Goal: Task Accomplishment & Management: Use online tool/utility

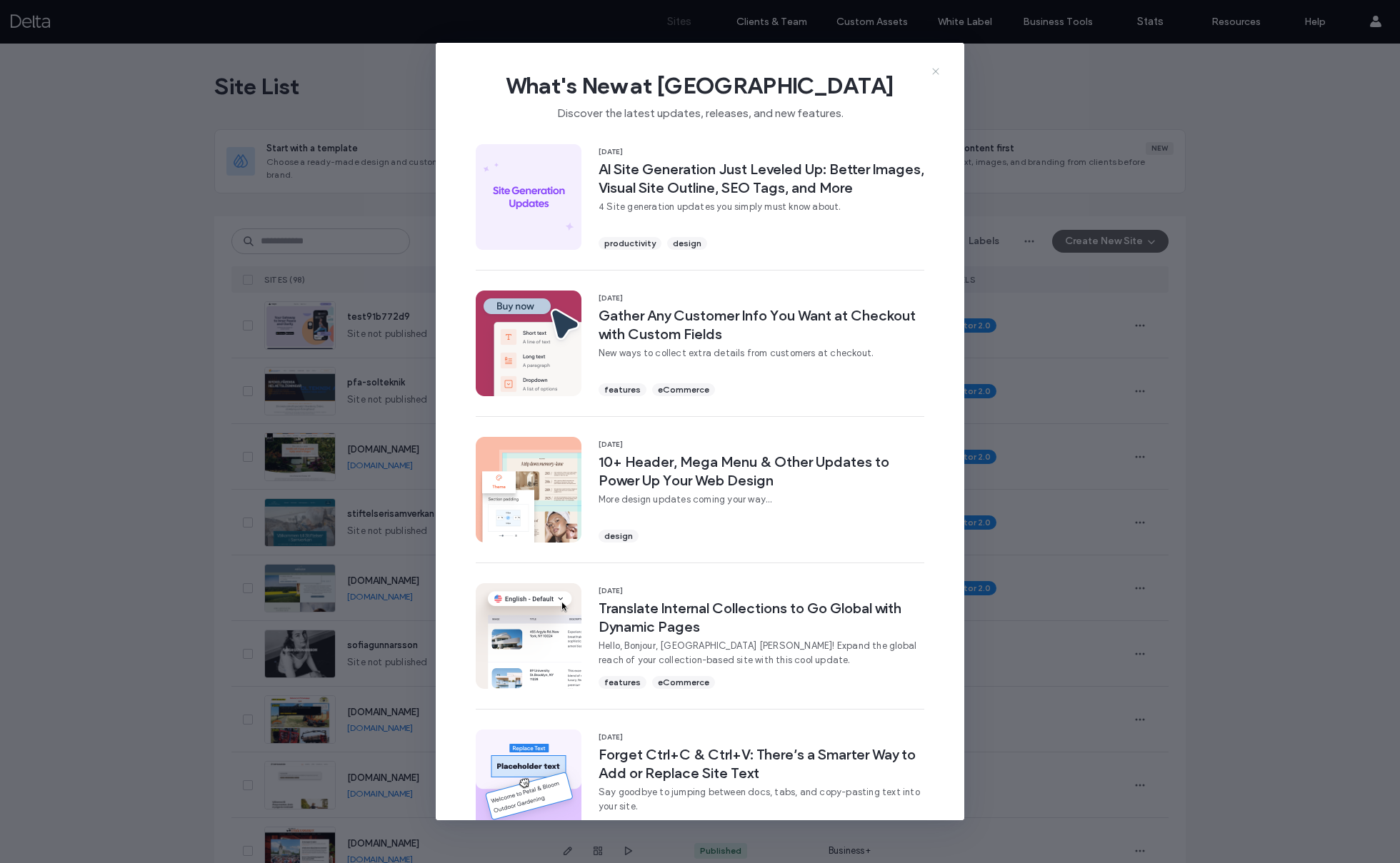
click at [936, 73] on icon at bounding box center [935, 71] width 12 height 12
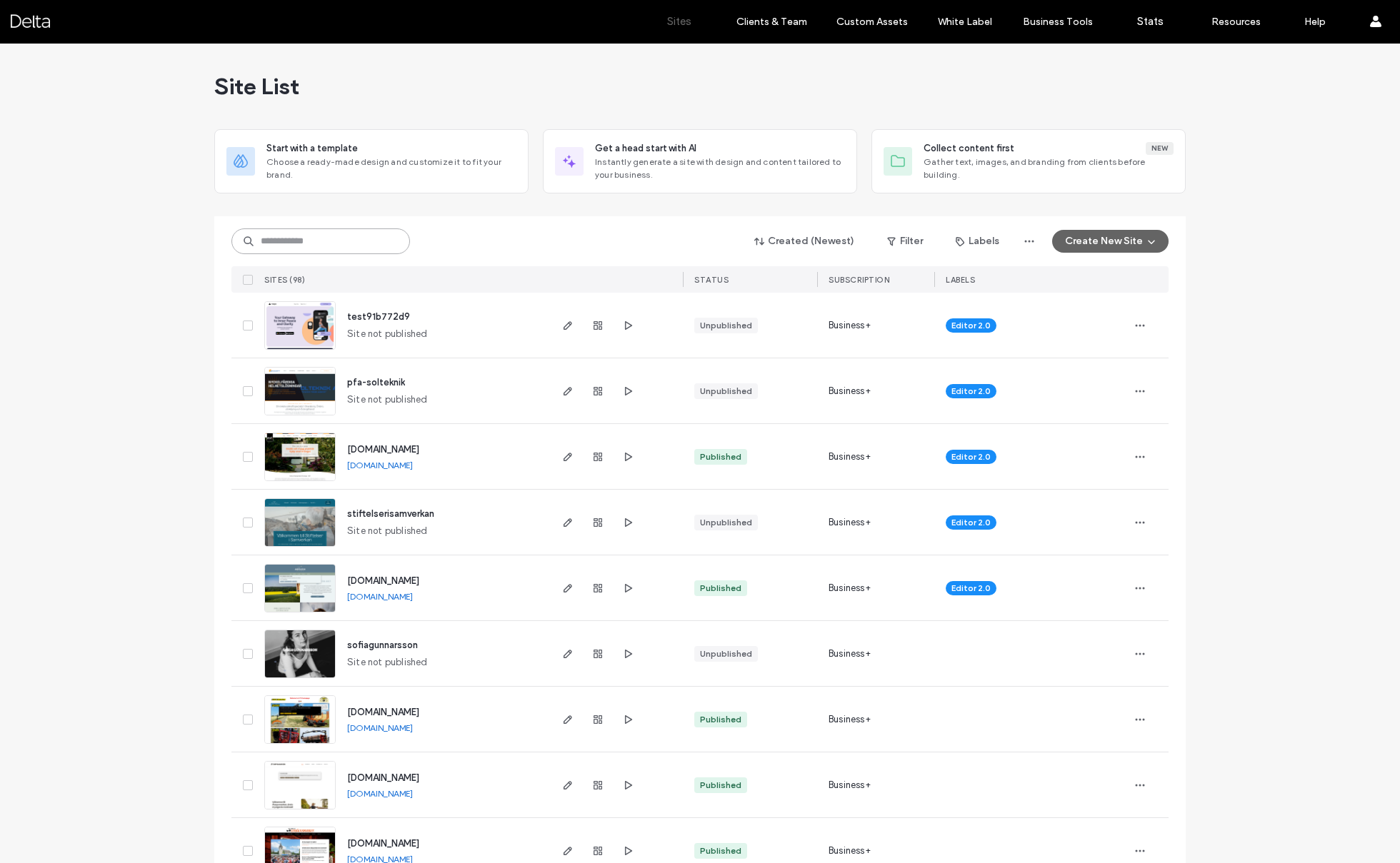
click at [323, 245] on input at bounding box center [321, 241] width 179 height 25
type input "***"
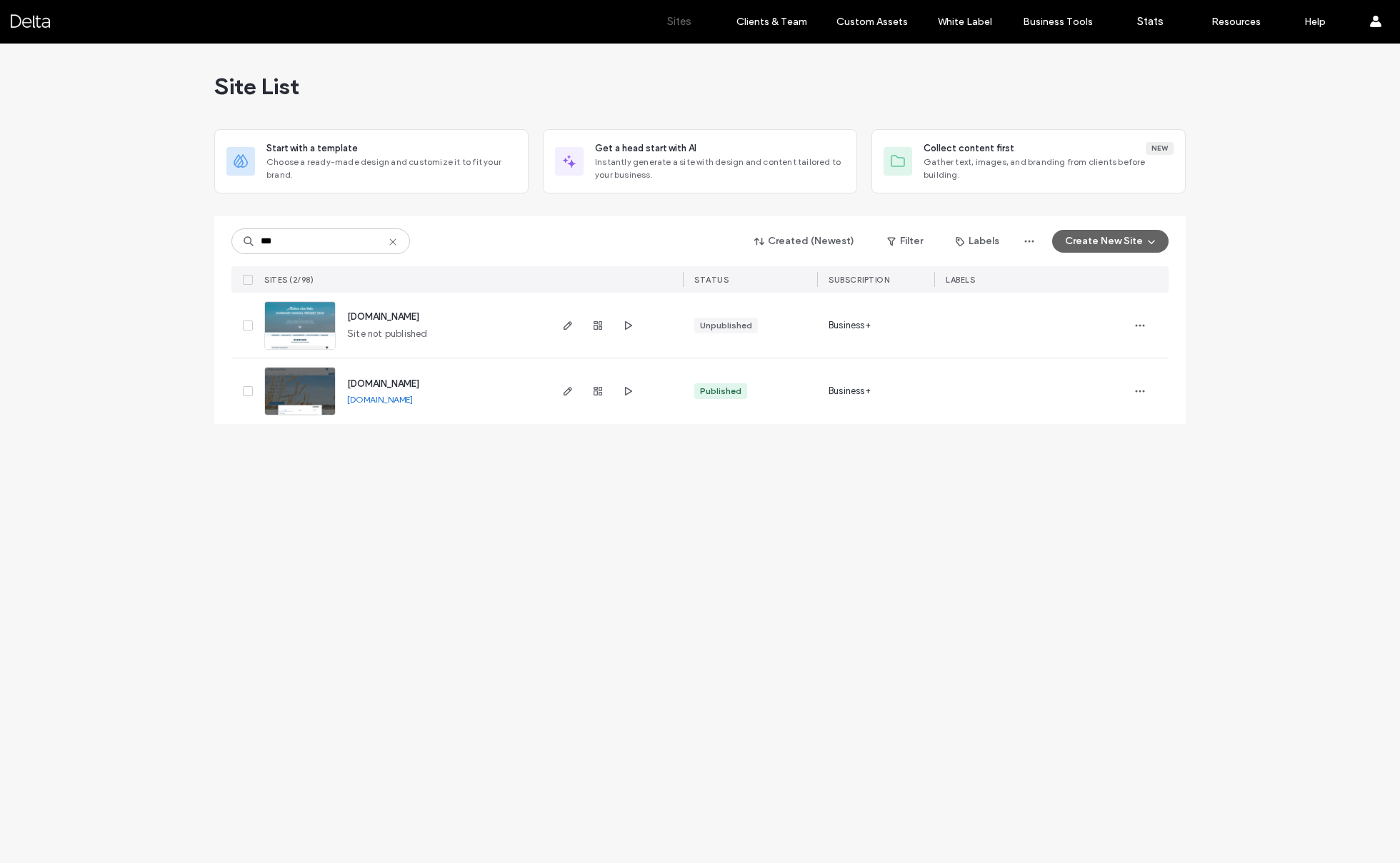
click at [294, 404] on img at bounding box center [300, 416] width 70 height 97
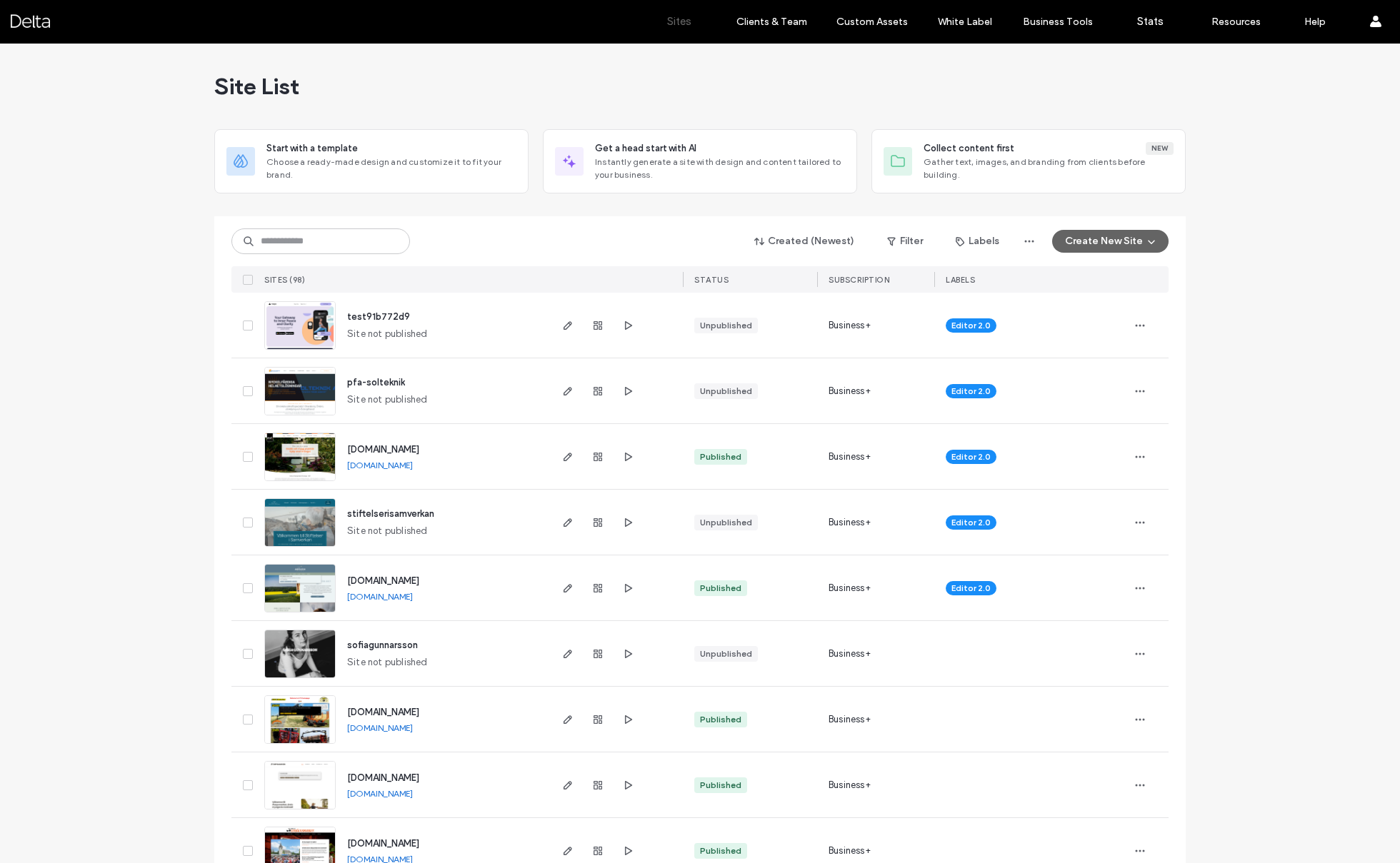
click at [286, 334] on img at bounding box center [300, 351] width 70 height 97
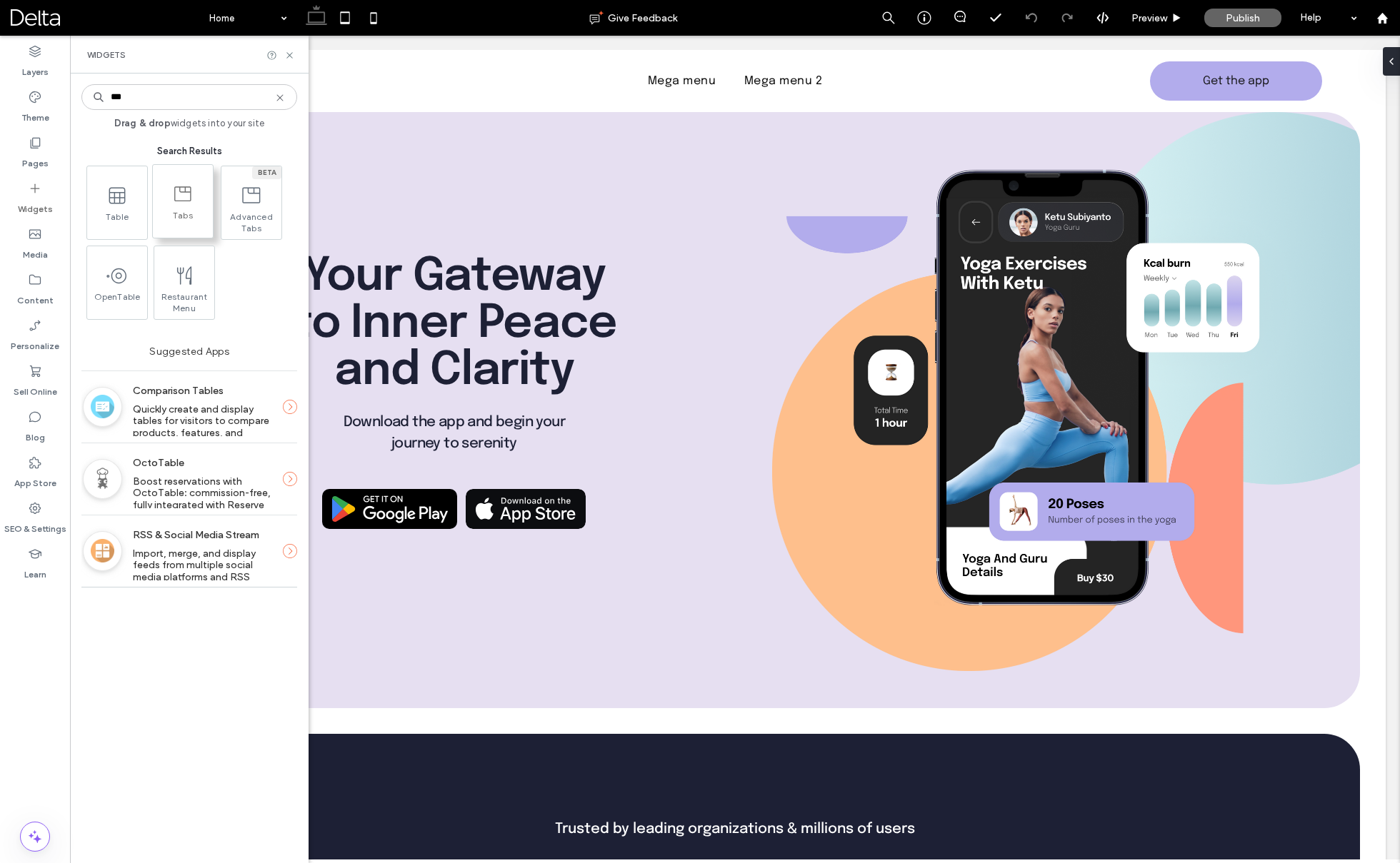
type input "***"
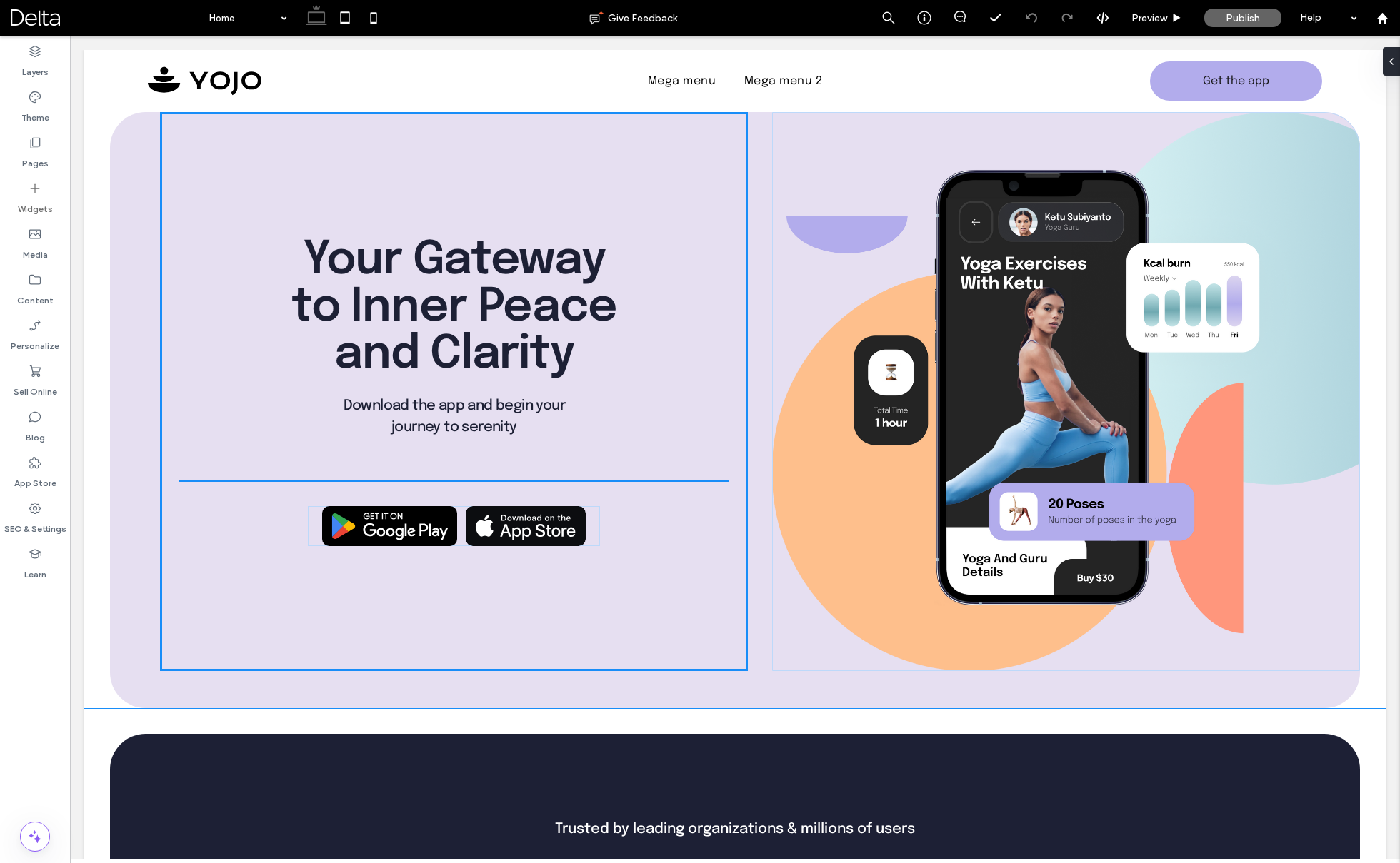
drag, startPoint x: 246, startPoint y: 249, endPoint x: 257, endPoint y: 253, distance: 11.7
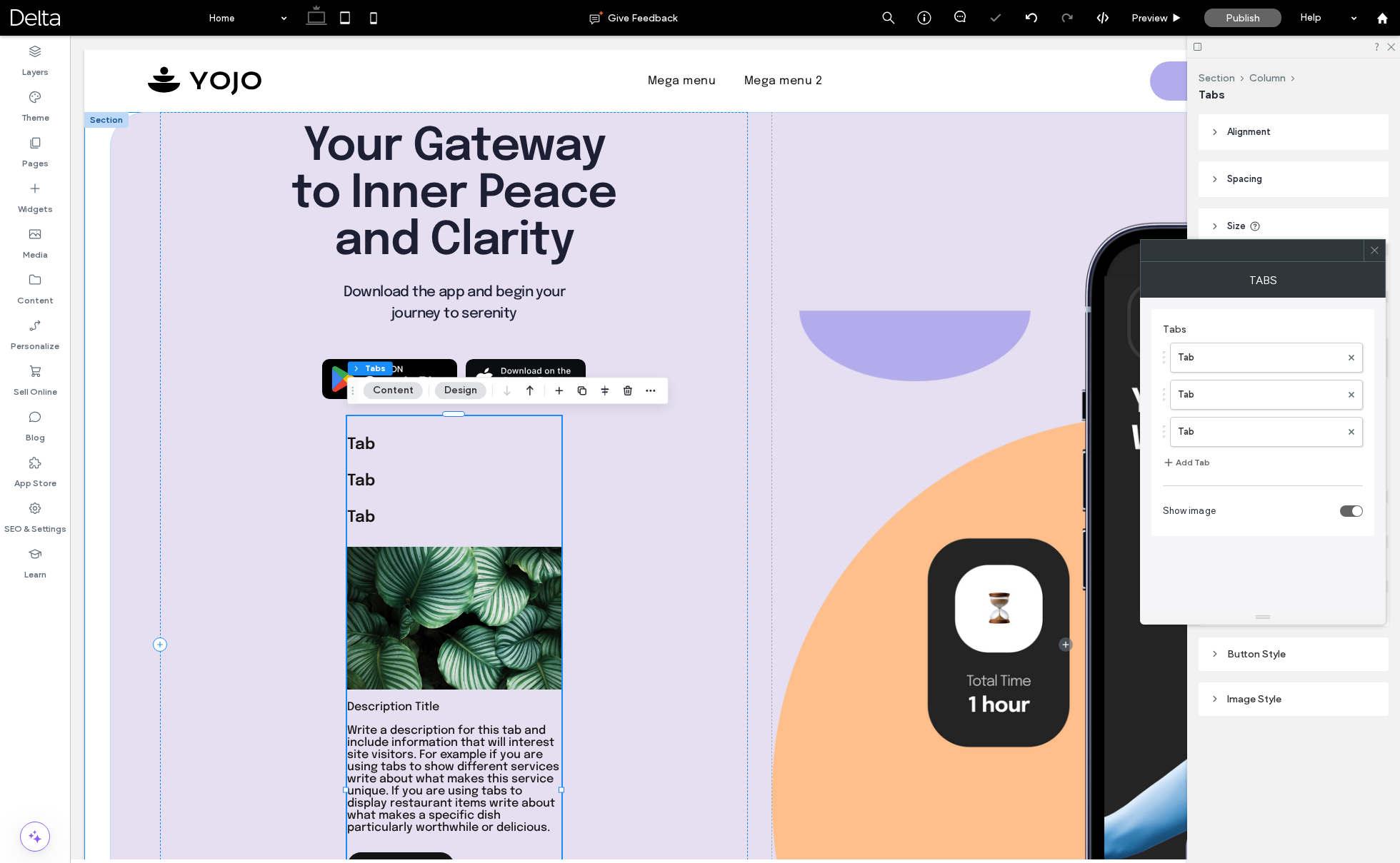
click at [422, 480] on h4 "Tab" at bounding box center [454, 481] width 214 height 15
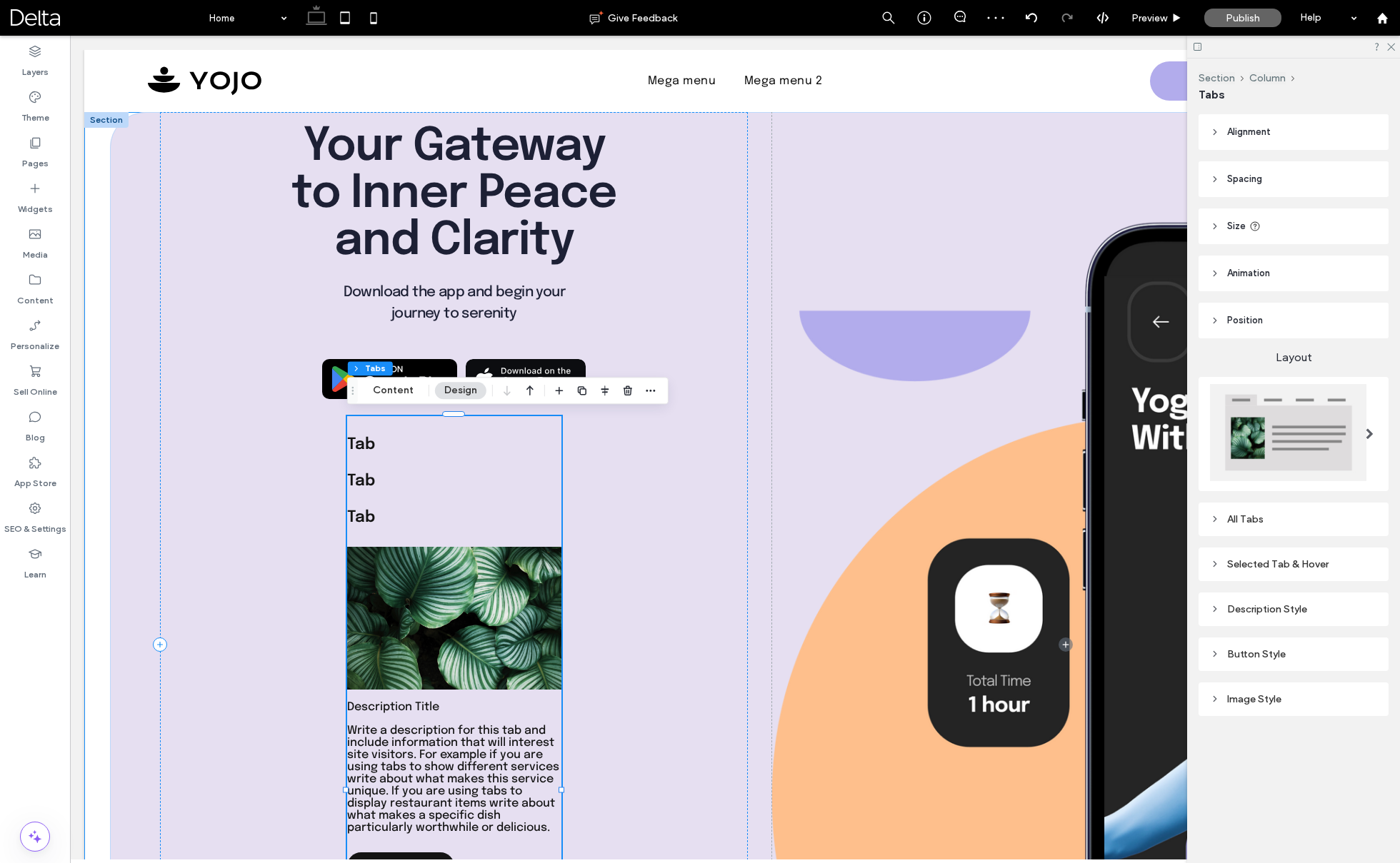
click at [434, 732] on p "Write a description for this tab and include information that will interest sit…" at bounding box center [454, 780] width 214 height 109
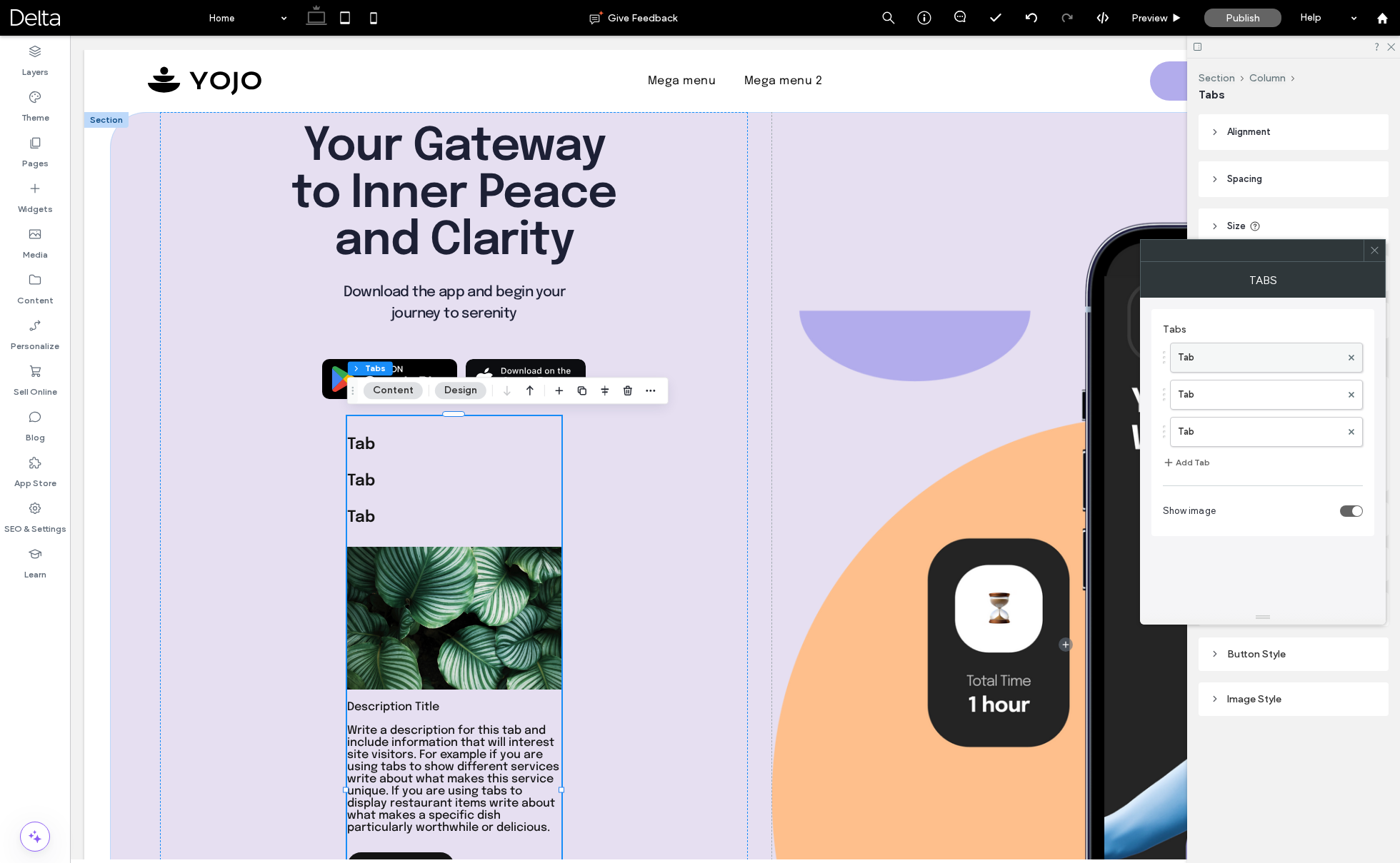
click at [1191, 361] on label "Tab" at bounding box center [1259, 358] width 163 height 29
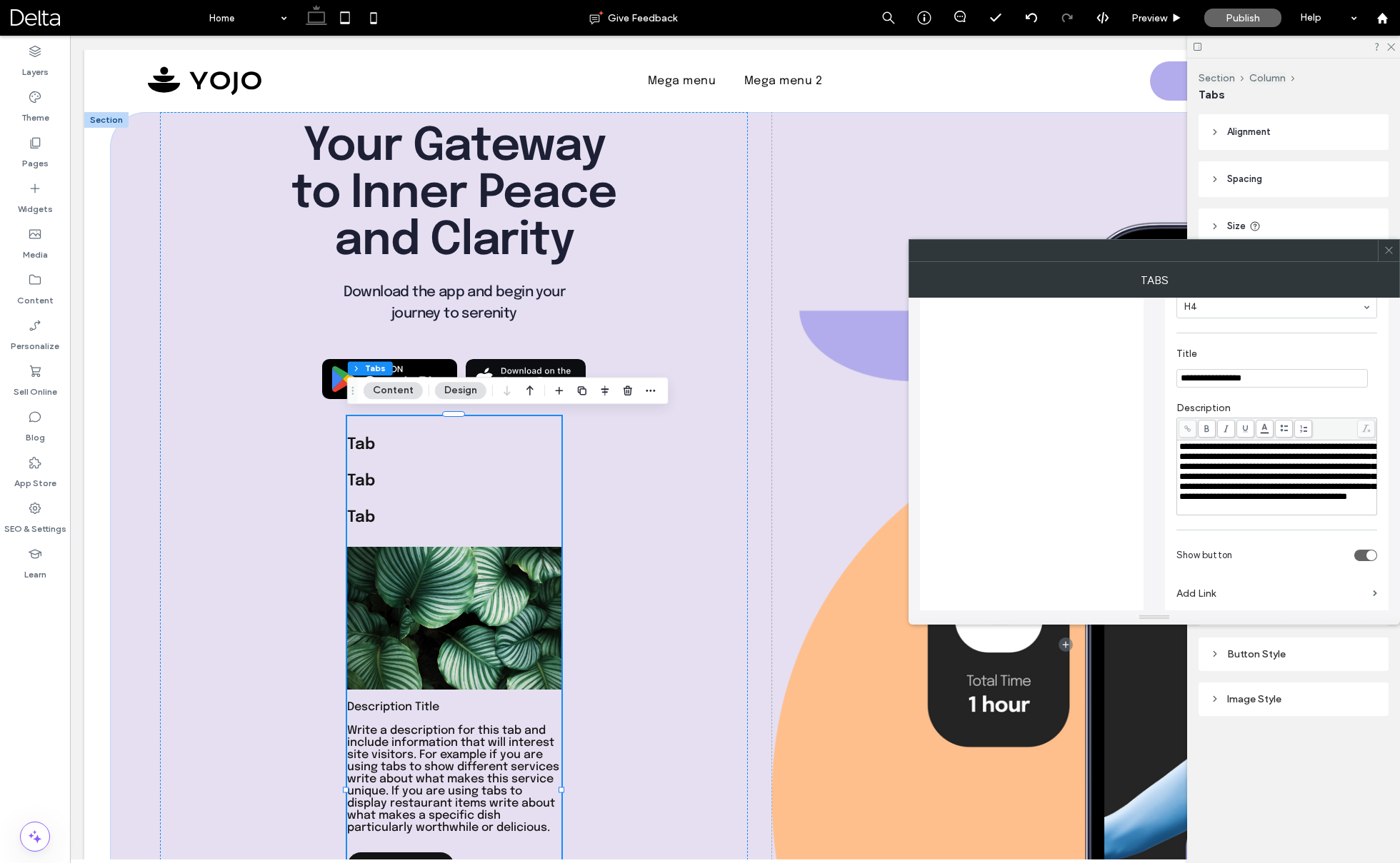
scroll to position [314, 0]
click at [1246, 492] on div "**********" at bounding box center [1277, 462] width 196 height 60
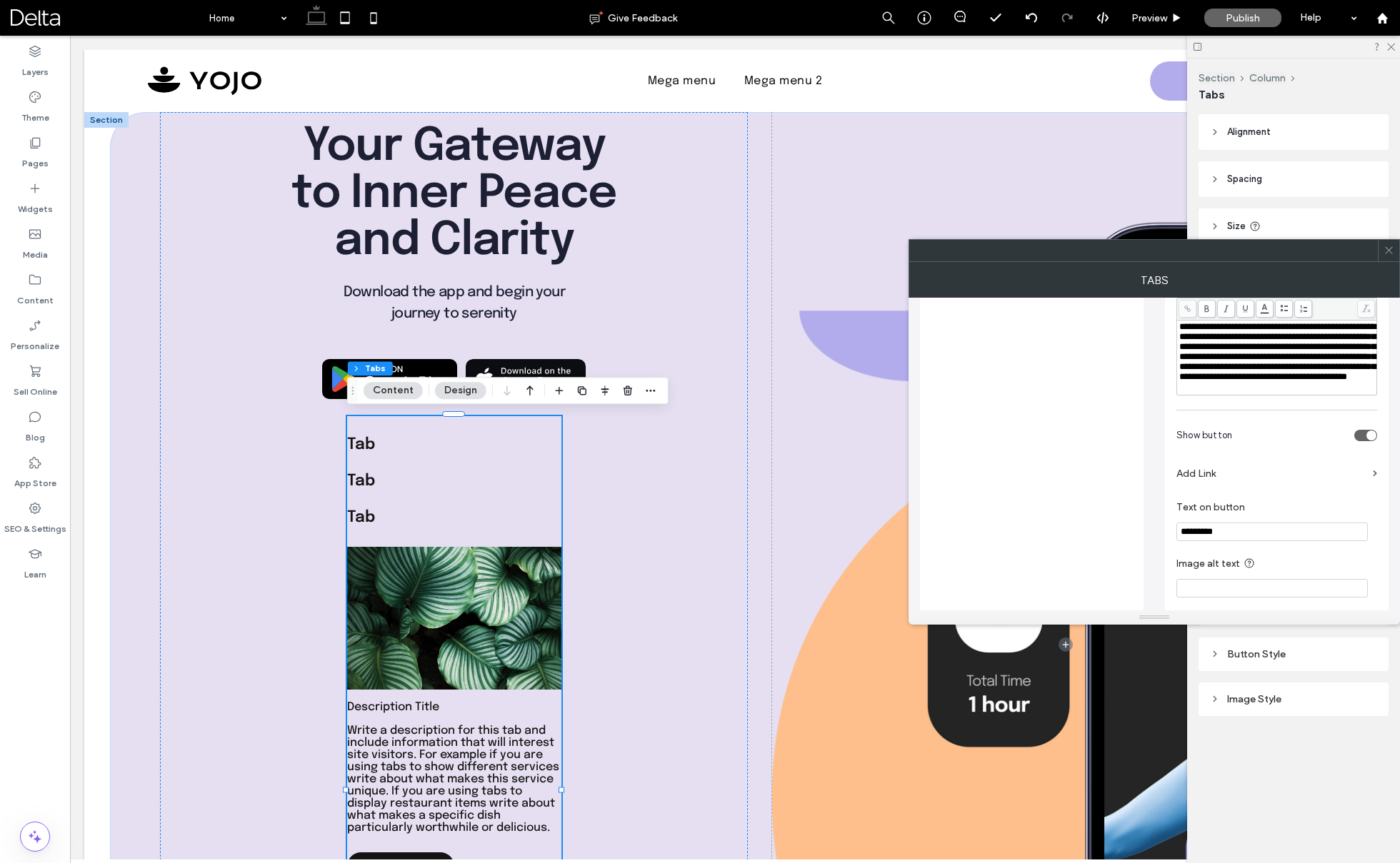
scroll to position [423, 0]
click at [1388, 255] on icon at bounding box center [1389, 250] width 11 height 11
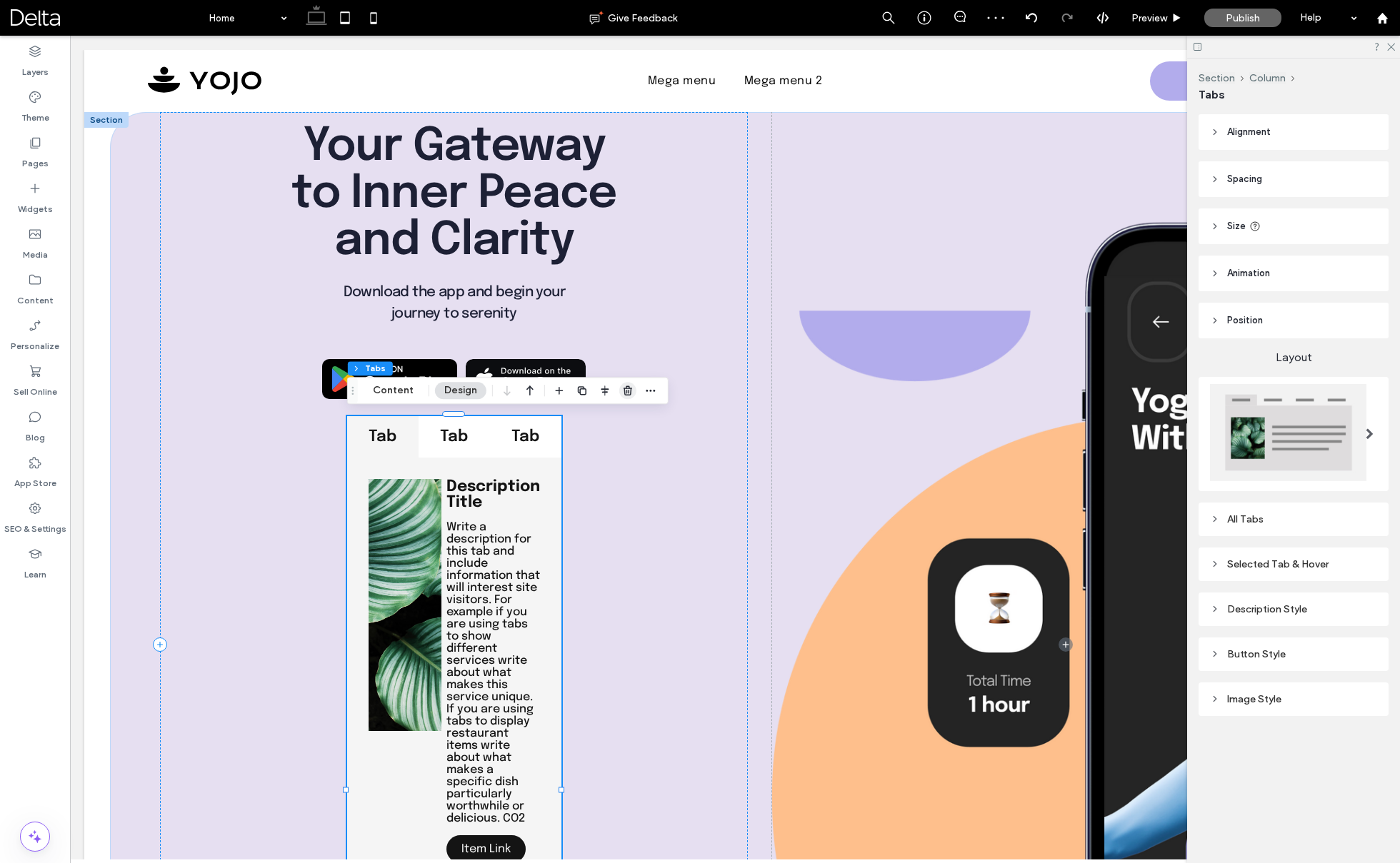
click at [628, 391] on icon "button" at bounding box center [628, 390] width 12 height 12
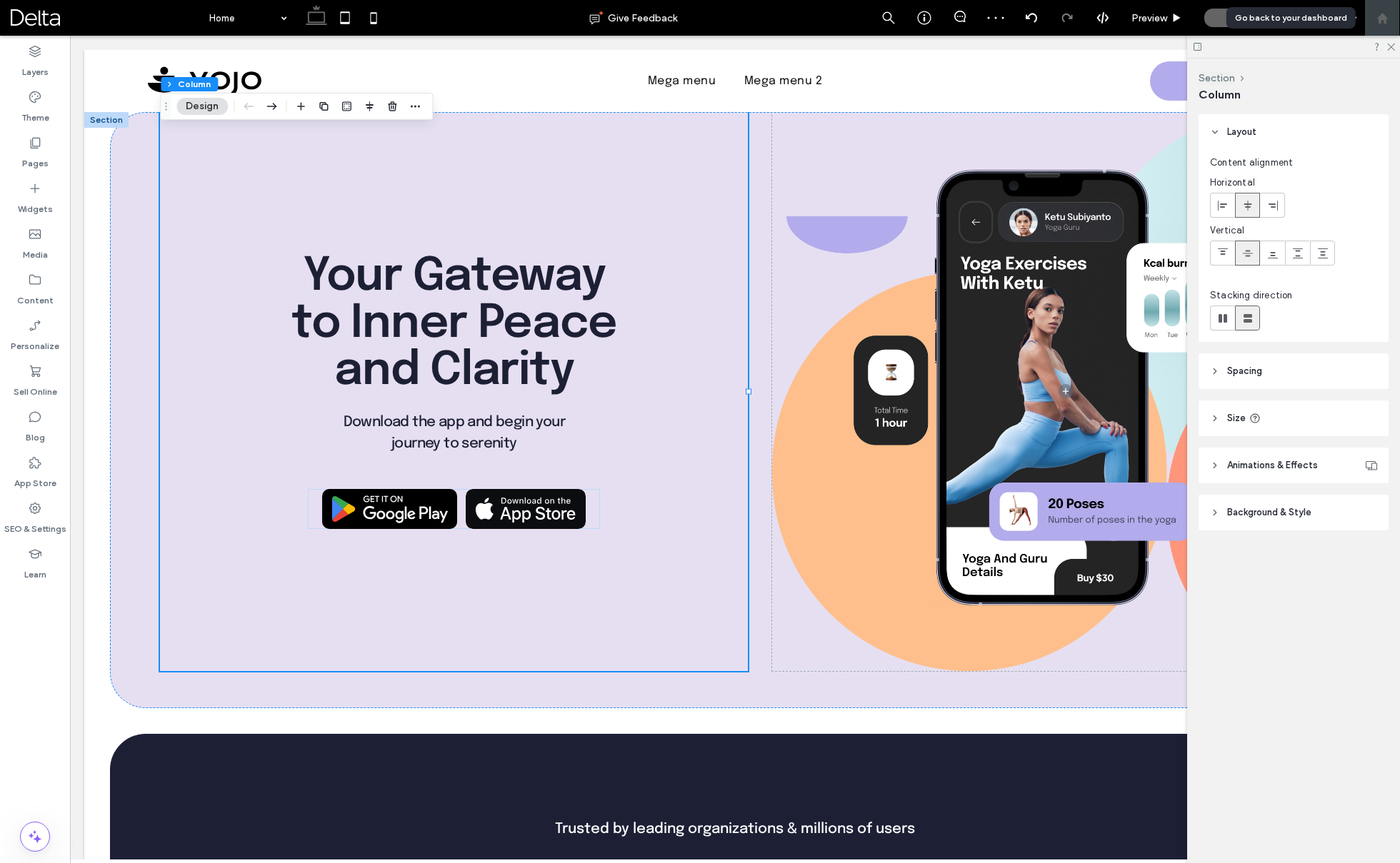
click at [1382, 13] on use at bounding box center [1382, 18] width 11 height 11
